Goal: Task Accomplishment & Management: Complete application form

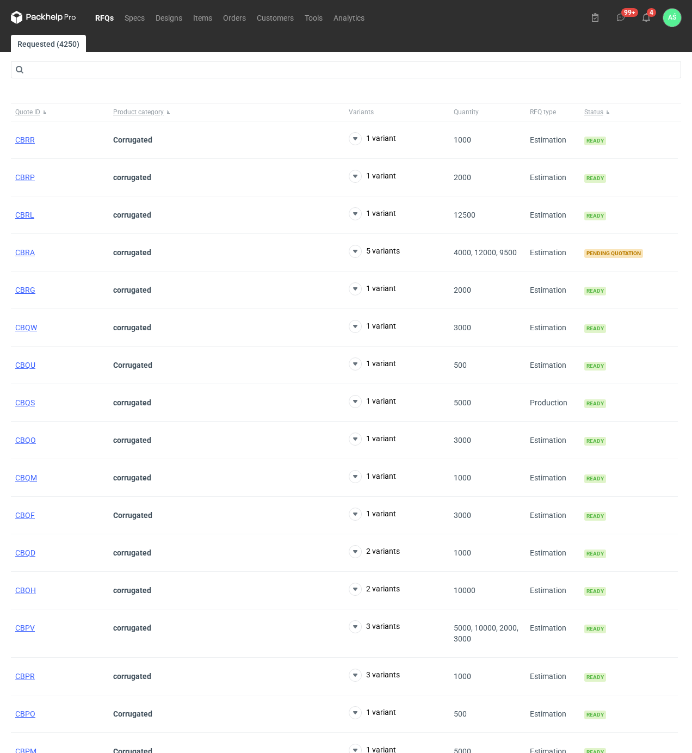
click at [101, 16] on link "RFQs" at bounding box center [104, 17] width 29 height 13
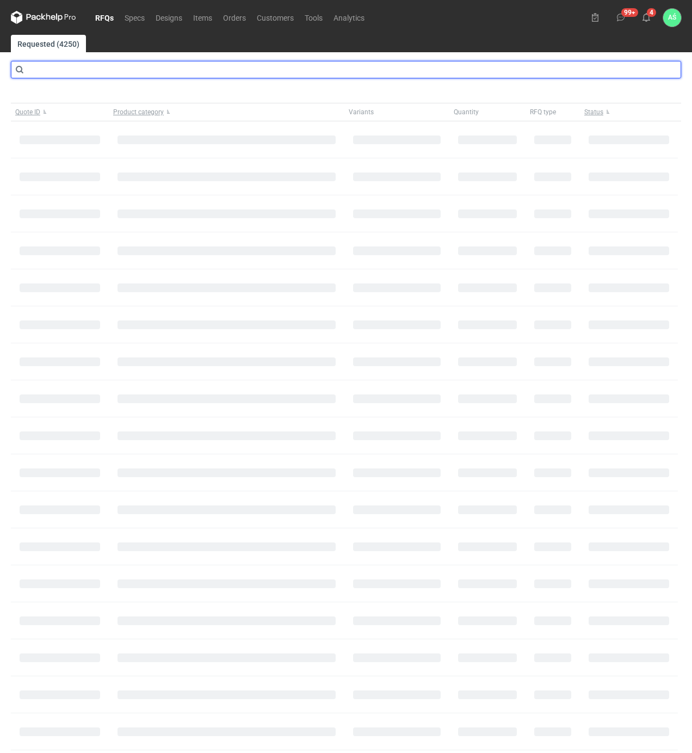
click at [88, 70] on input "text" at bounding box center [346, 69] width 670 height 17
type input "cbqm"
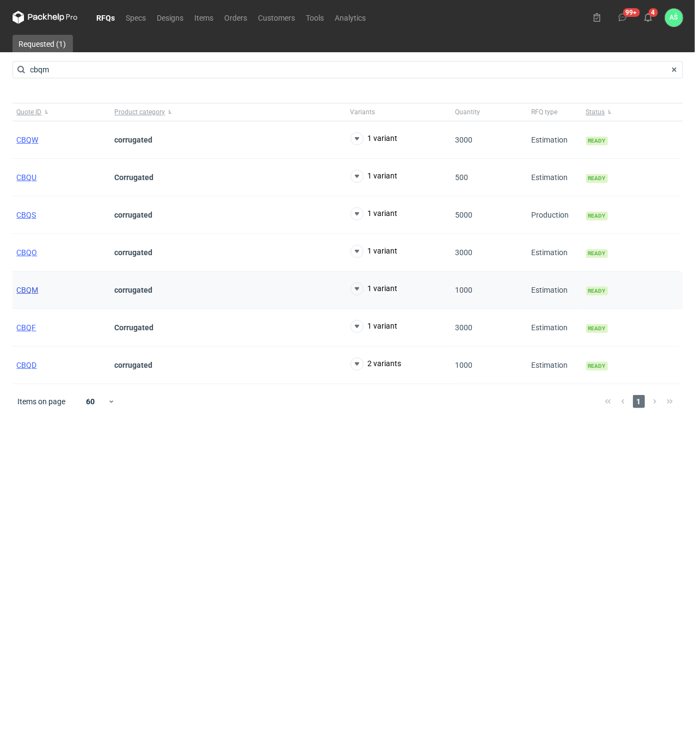
click at [29, 293] on span "CBQM" at bounding box center [28, 290] width 22 height 9
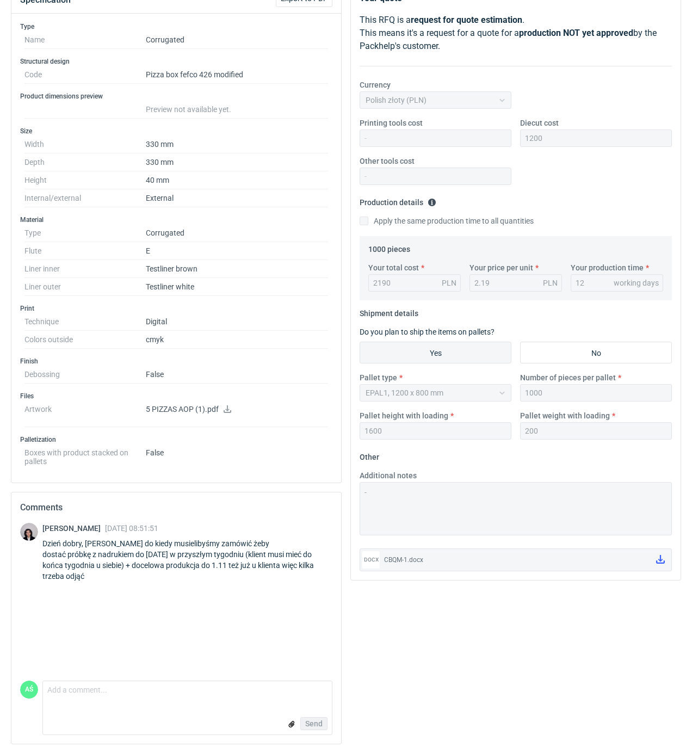
scroll to position [145, 0]
click at [63, 688] on textarea "Comment message" at bounding box center [187, 692] width 289 height 23
click at [271, 147] on dd "330 mm" at bounding box center [237, 144] width 182 height 18
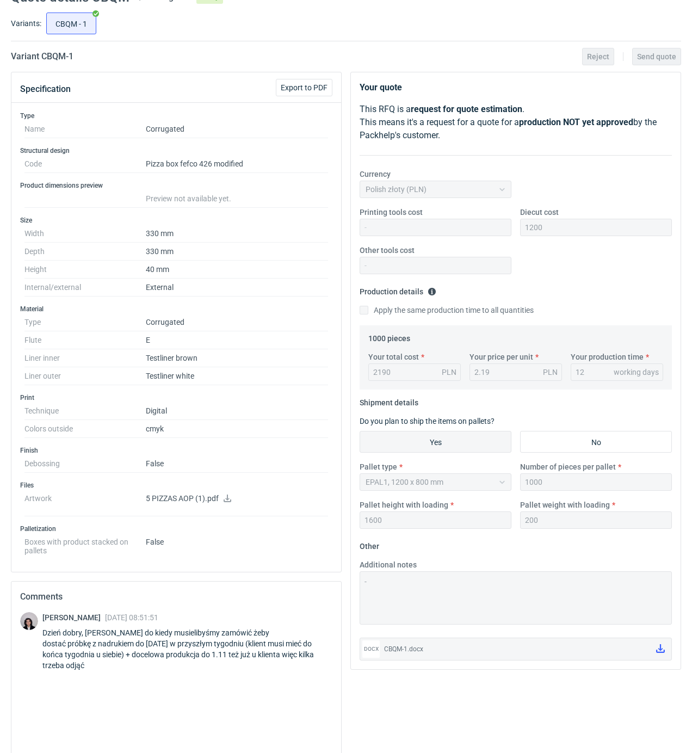
scroll to position [0, 0]
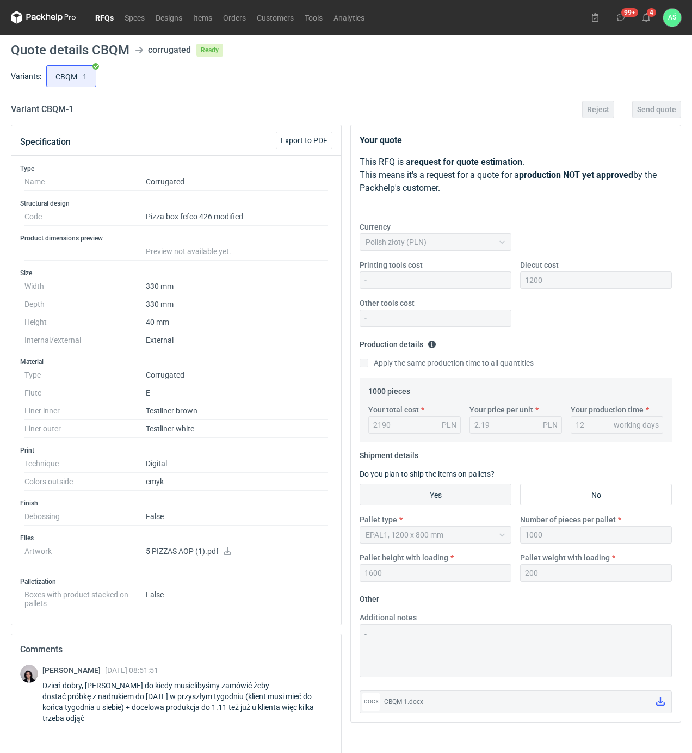
click at [106, 20] on link "RFQs" at bounding box center [104, 17] width 29 height 13
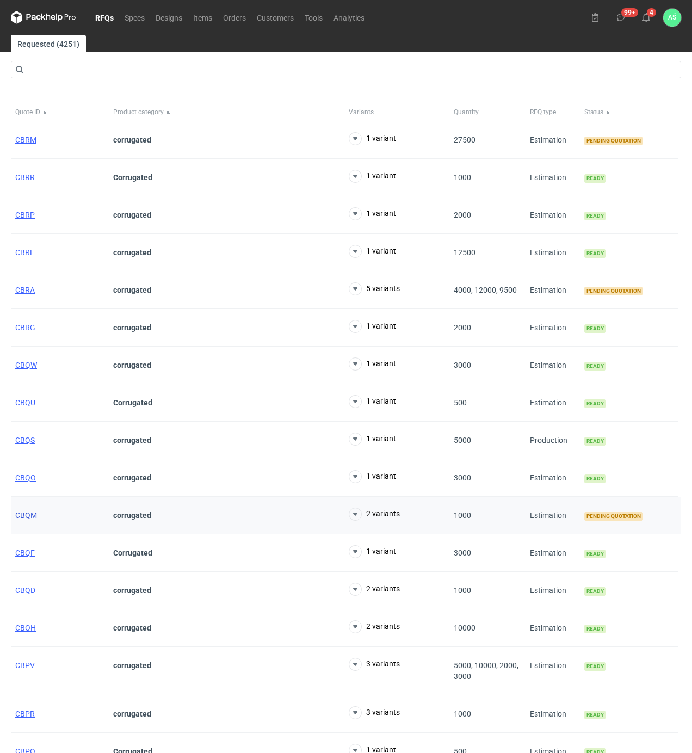
click at [29, 520] on span "CBQM" at bounding box center [26, 515] width 22 height 9
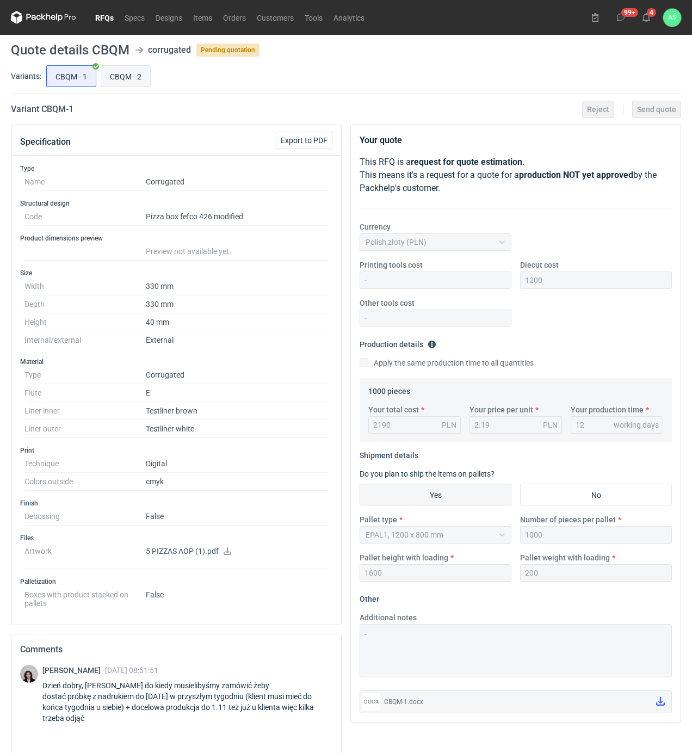
click at [121, 78] on input "CBQM - 2" at bounding box center [125, 76] width 49 height 21
radio input "true"
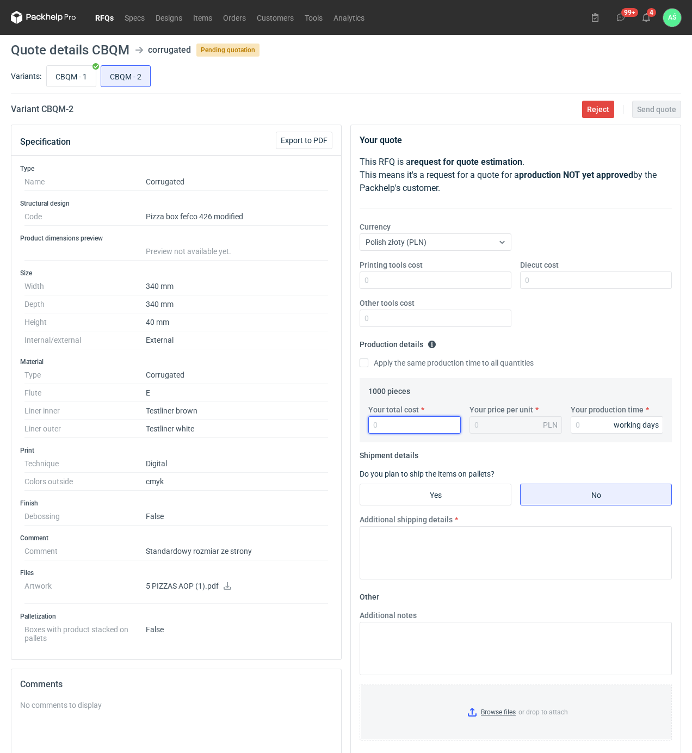
click at [419, 424] on input "Your total cost" at bounding box center [414, 424] width 92 height 17
type input "2520"
type input "2.52"
type input "12"
click at [447, 494] on input "Yes" at bounding box center [435, 494] width 151 height 21
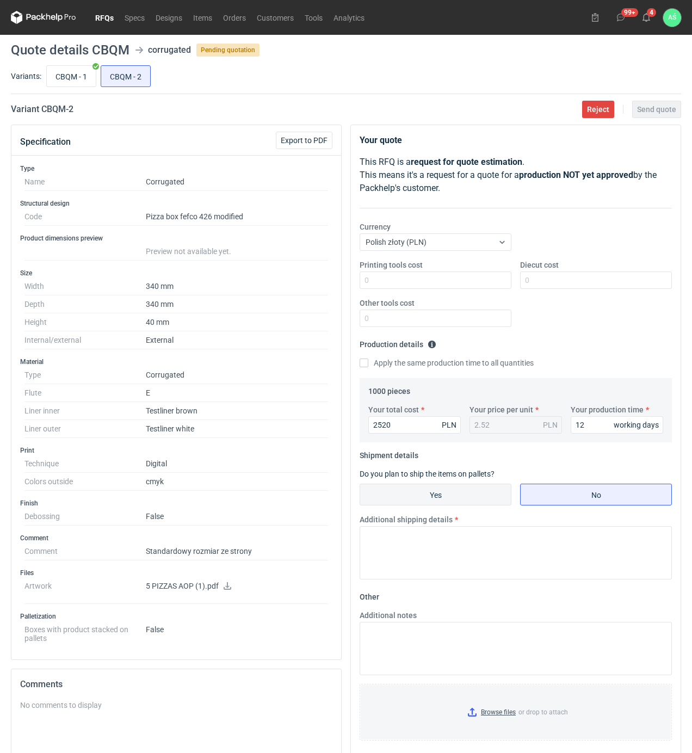
radio input "true"
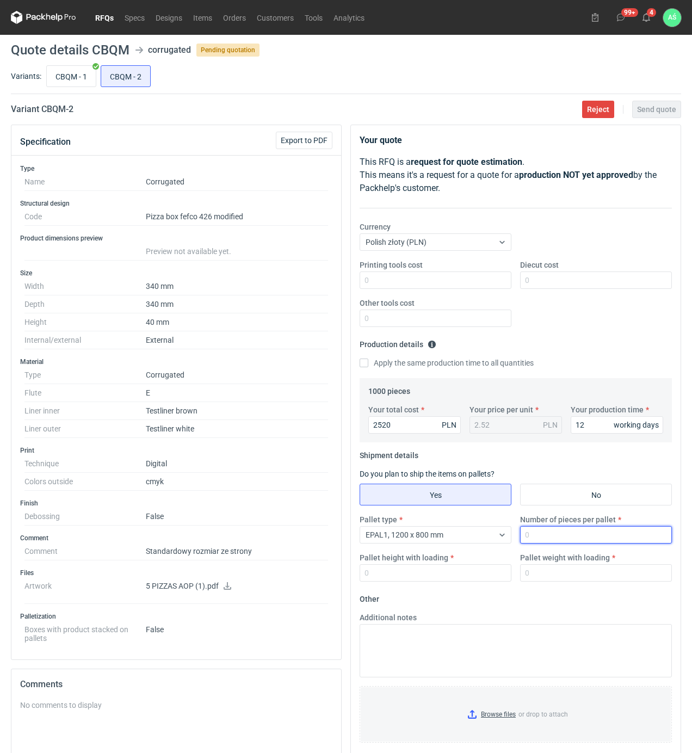
click at [557, 542] on input "Number of pieces per pallet" at bounding box center [596, 534] width 152 height 17
type input "1000"
type input "1800"
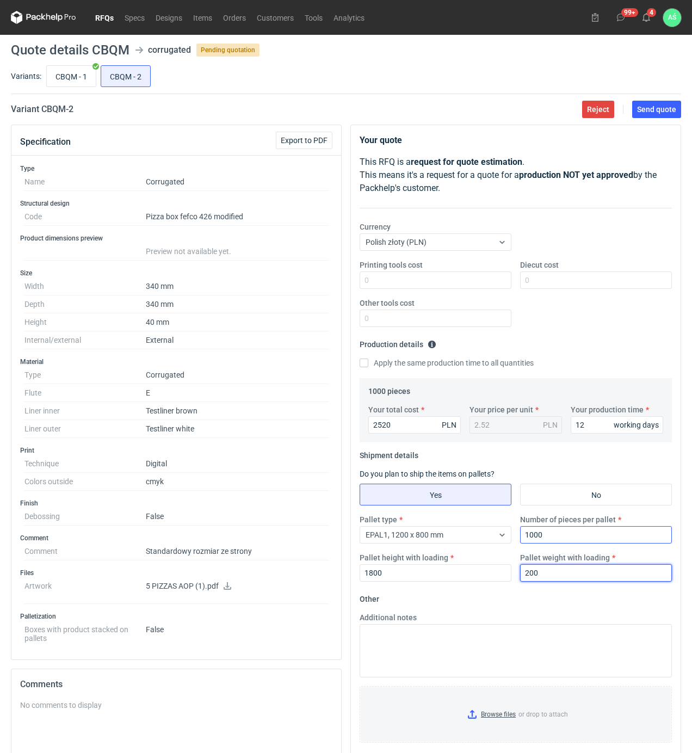
type input "200"
click at [488, 713] on input "Browse files or drop to attach" at bounding box center [516, 714] width 310 height 54
click at [653, 116] on button "Send quote" at bounding box center [656, 109] width 49 height 17
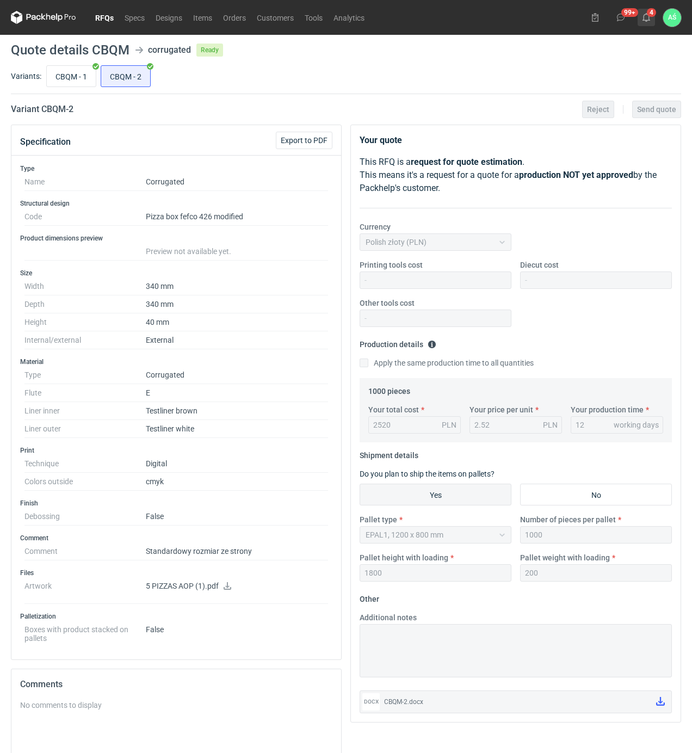
click at [651, 20] on button "4" at bounding box center [646, 17] width 17 height 17
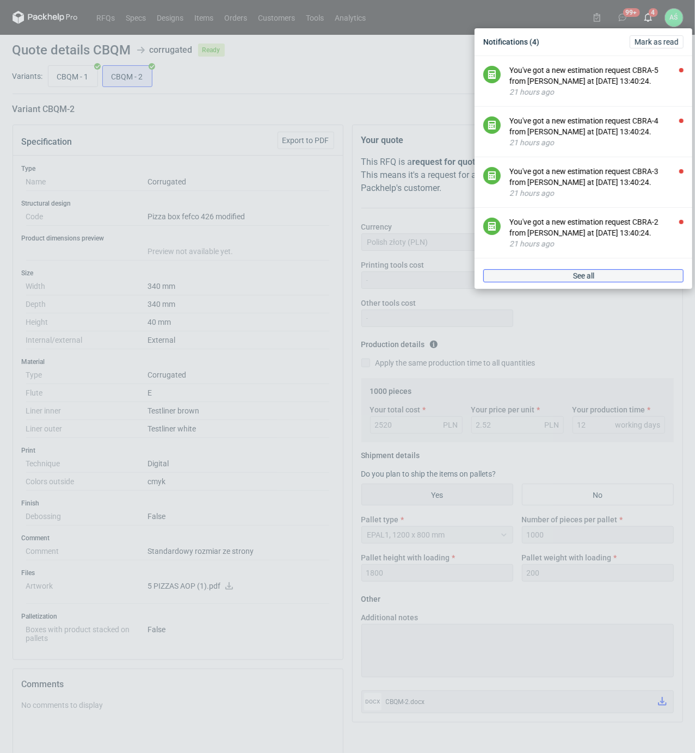
click at [580, 279] on span "See all" at bounding box center [583, 276] width 21 height 8
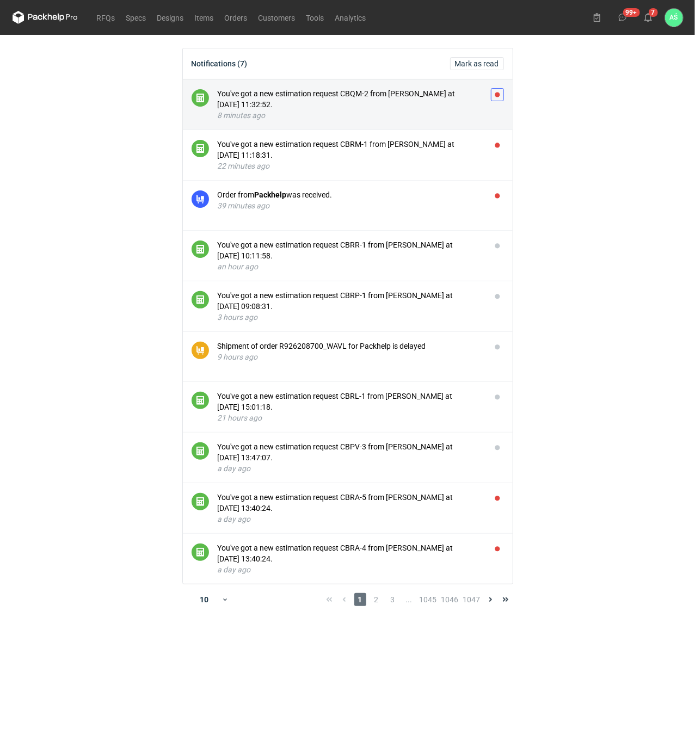
click at [497, 92] on button "button" at bounding box center [497, 94] width 13 height 13
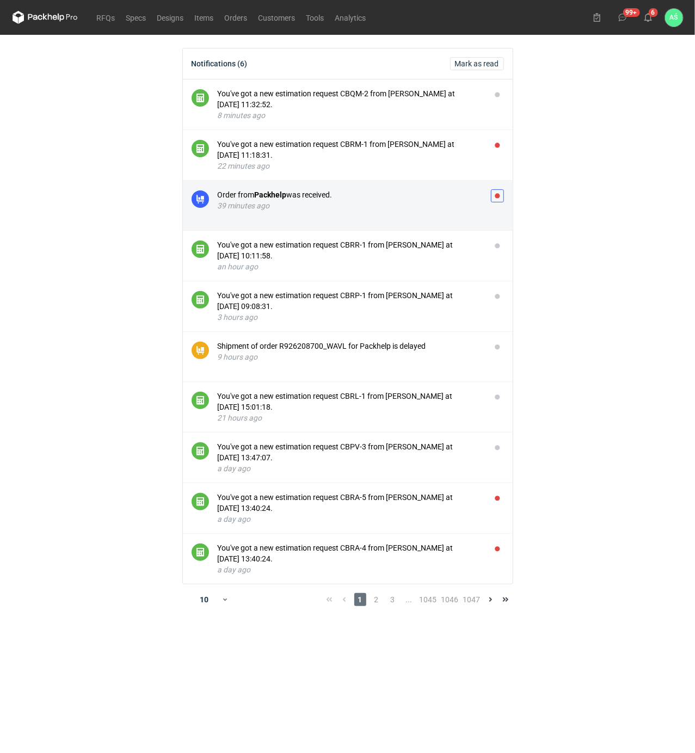
click at [498, 196] on button "button" at bounding box center [497, 195] width 13 height 13
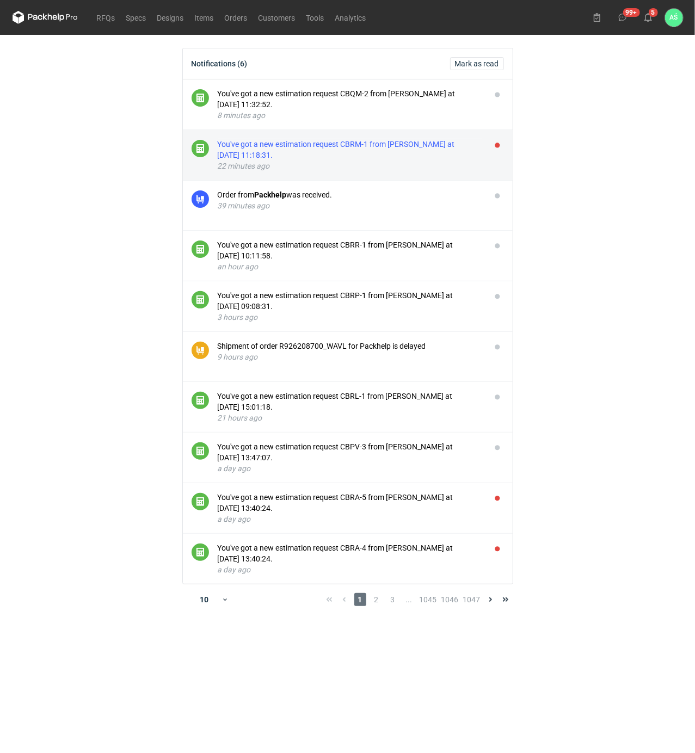
click at [425, 157] on div "You've got a new estimation request CBRM-1 from [PERSON_NAME] at [DATE] 11:18:3…" at bounding box center [350, 150] width 264 height 22
